Goal: Information Seeking & Learning: Learn about a topic

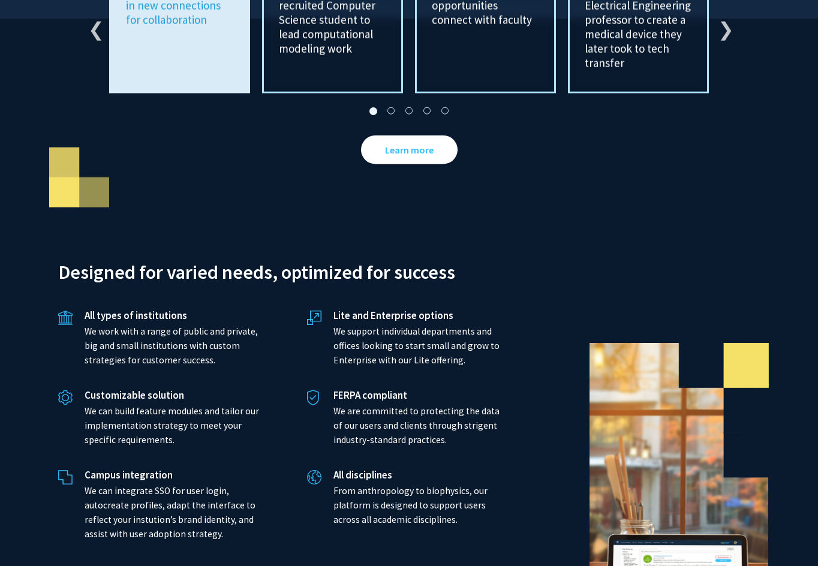
scroll to position [2407, 0]
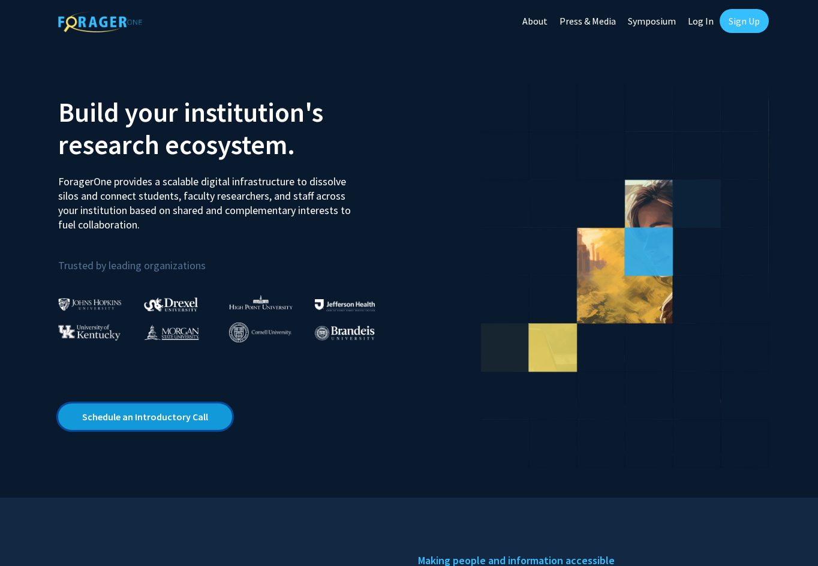
click at [166, 416] on link "Schedule an Introductory Call" at bounding box center [145, 417] width 174 height 26
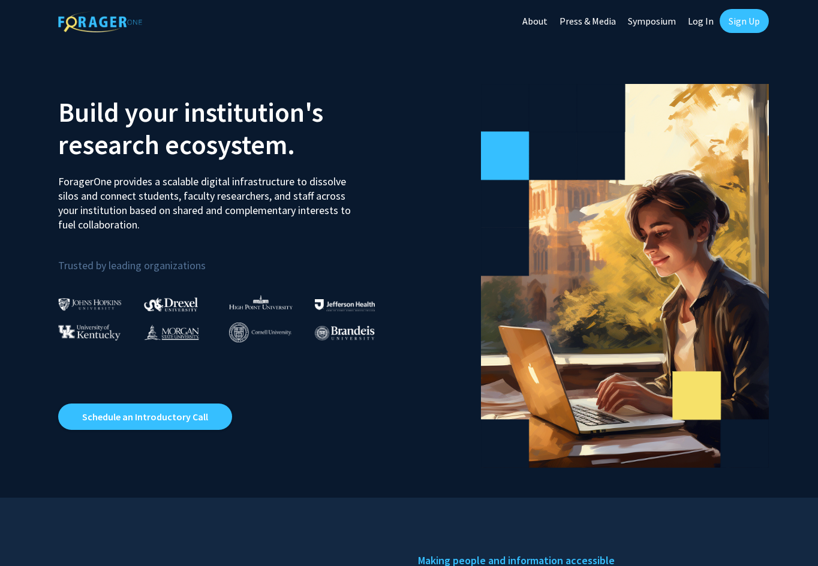
click at [536, 19] on link "About" at bounding box center [534, 21] width 37 height 42
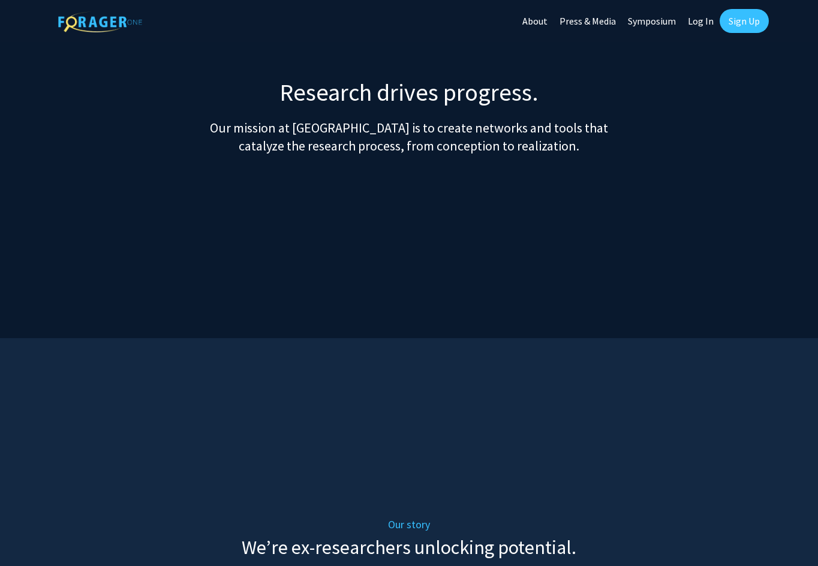
click at [530, 14] on link "About" at bounding box center [534, 21] width 37 height 42
click at [535, 23] on link "About" at bounding box center [534, 21] width 37 height 42
